Goal: Navigation & Orientation: Find specific page/section

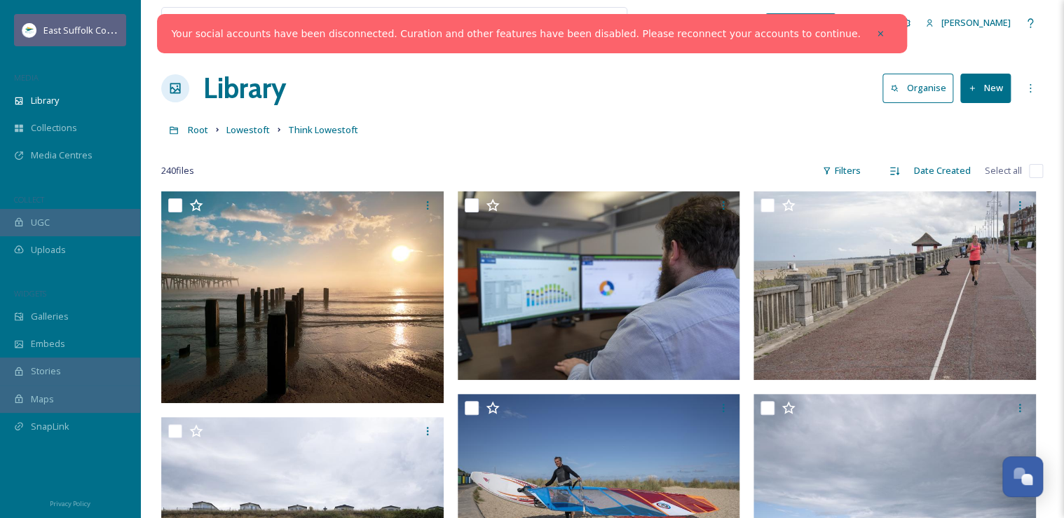
click at [81, 25] on span "East Suffolk Council" at bounding box center [84, 29] width 83 height 13
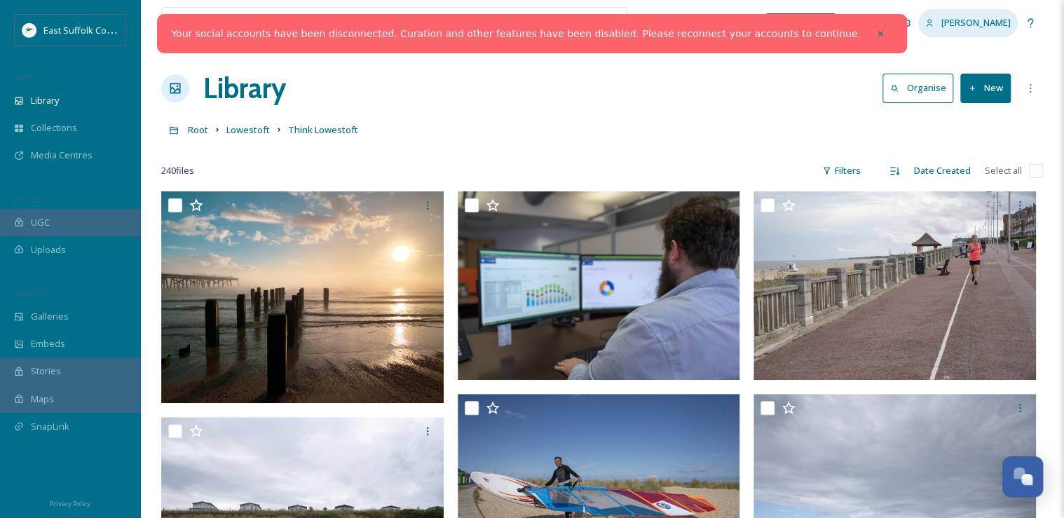
click at [985, 18] on span "[PERSON_NAME]" at bounding box center [975, 22] width 69 height 13
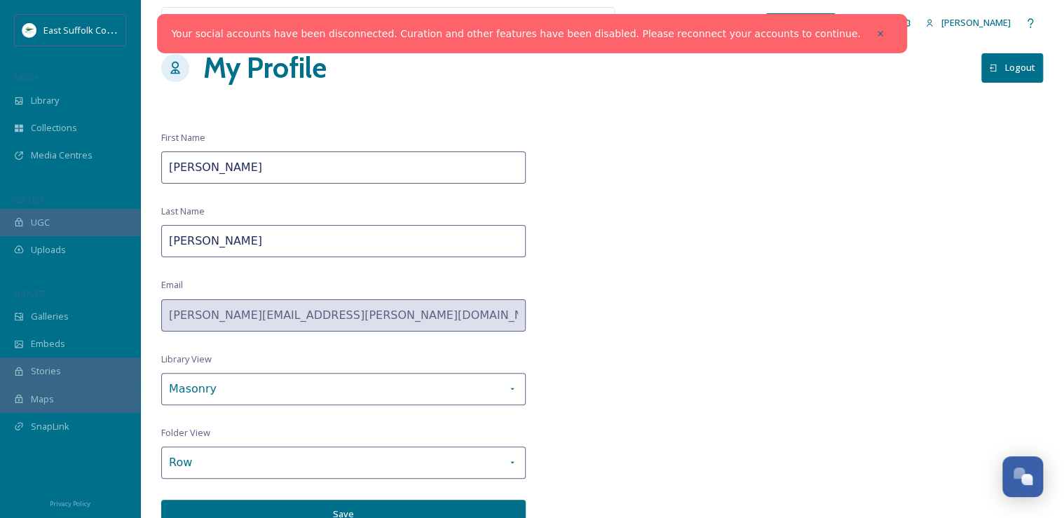
scroll to position [29, 0]
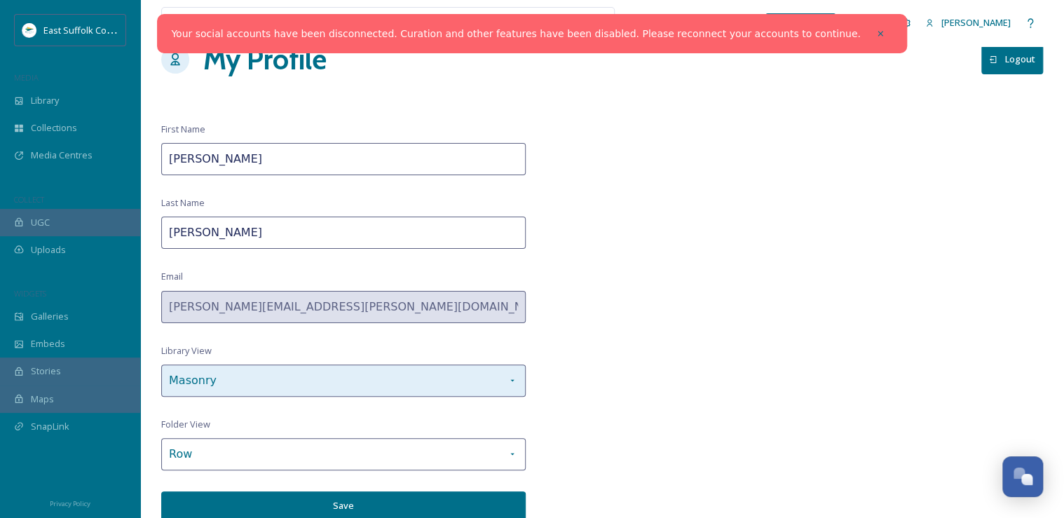
click at [230, 371] on div "Masonry" at bounding box center [343, 380] width 364 height 32
click at [231, 373] on div "Masonry" at bounding box center [343, 380] width 364 height 32
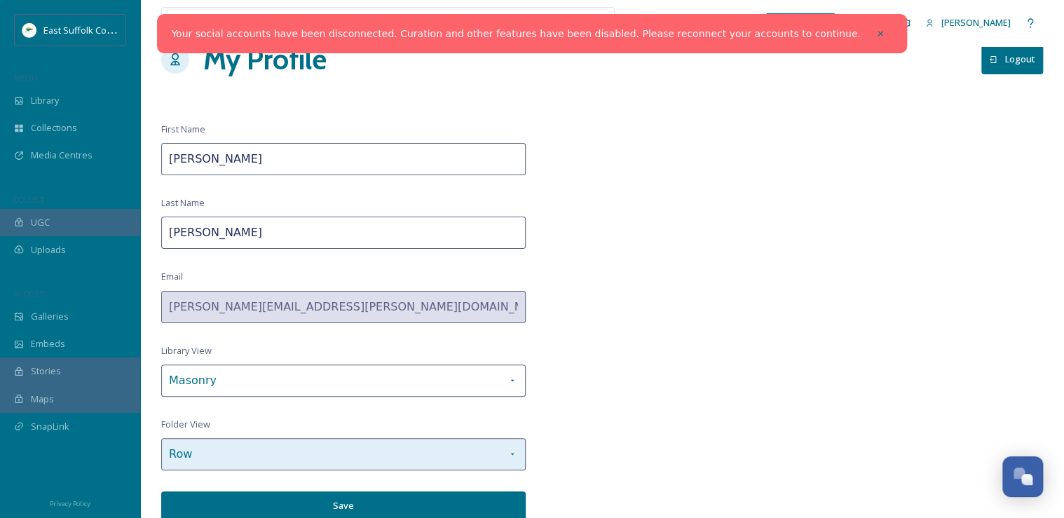
click at [259, 451] on div "Row" at bounding box center [343, 454] width 364 height 32
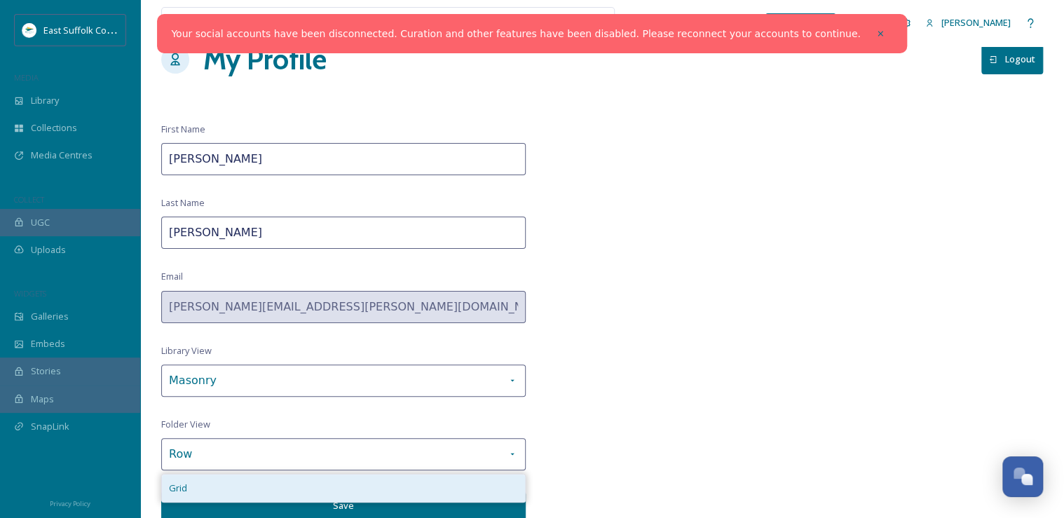
click at [241, 486] on div "Grid" at bounding box center [343, 487] width 363 height 27
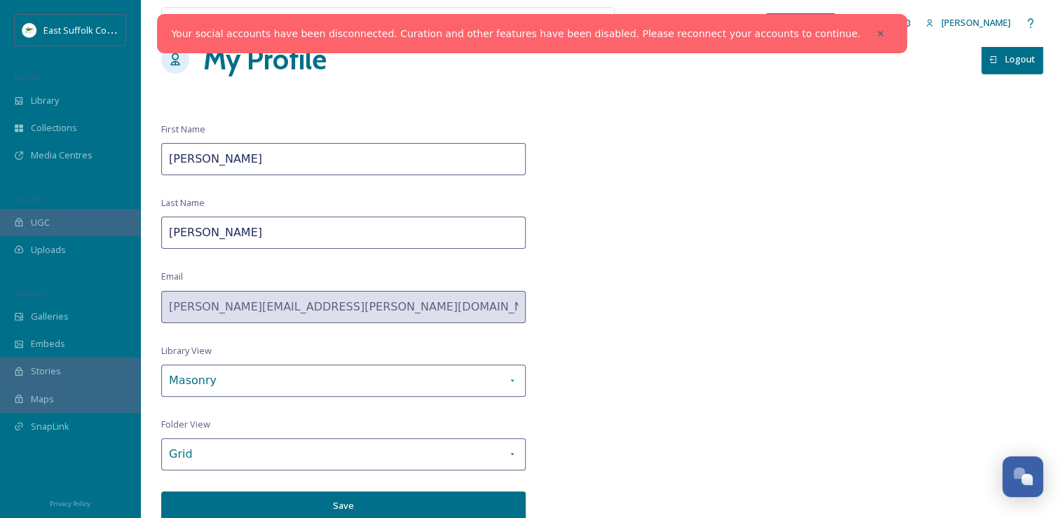
click at [313, 505] on button "Save" at bounding box center [343, 505] width 364 height 29
click at [59, 29] on span "East Suffolk Council" at bounding box center [84, 29] width 83 height 13
click at [19, 98] on icon at bounding box center [19, 101] width 10 height 10
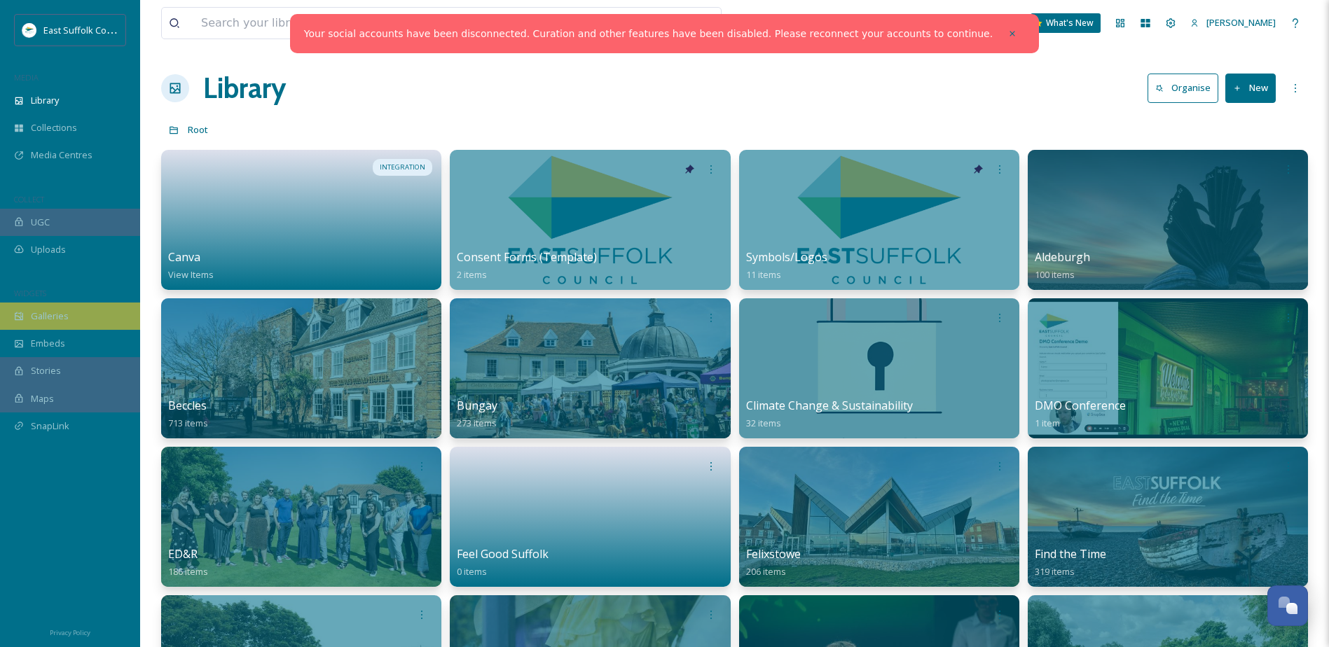
click at [67, 318] on span "Galleries" at bounding box center [50, 316] width 38 height 13
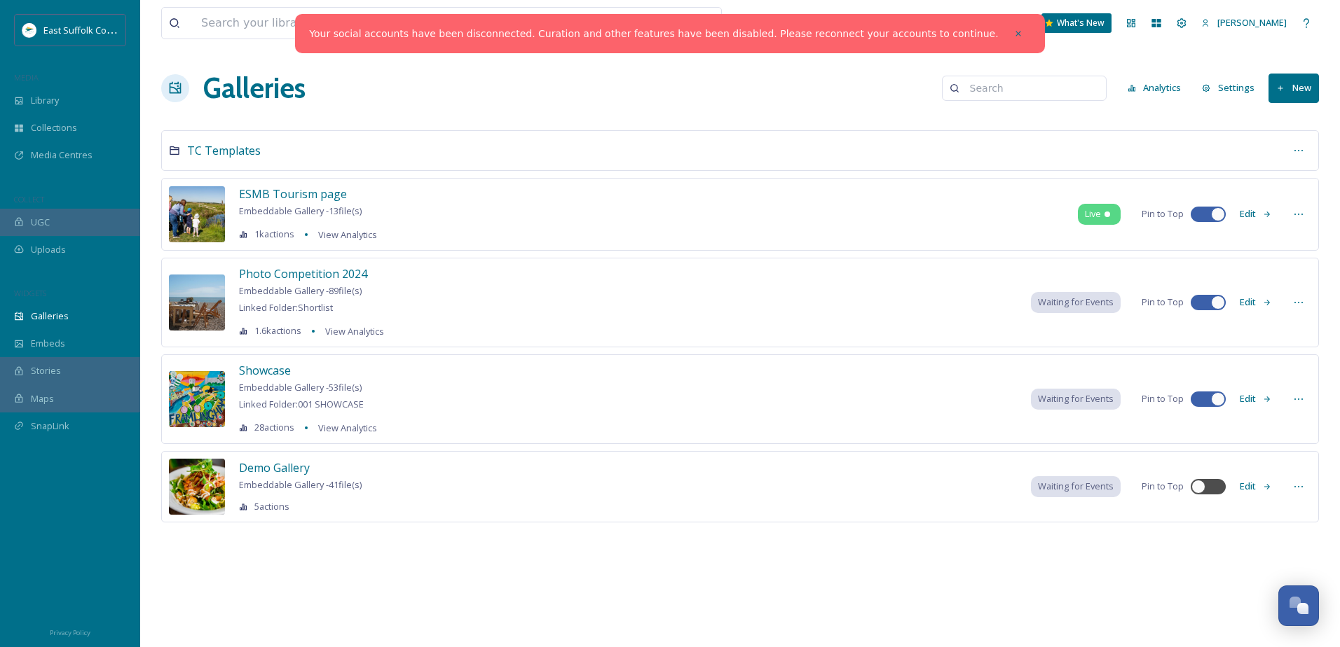
click at [1005, 28] on div at bounding box center [1017, 33] width 25 height 25
